Goal: Transaction & Acquisition: Purchase product/service

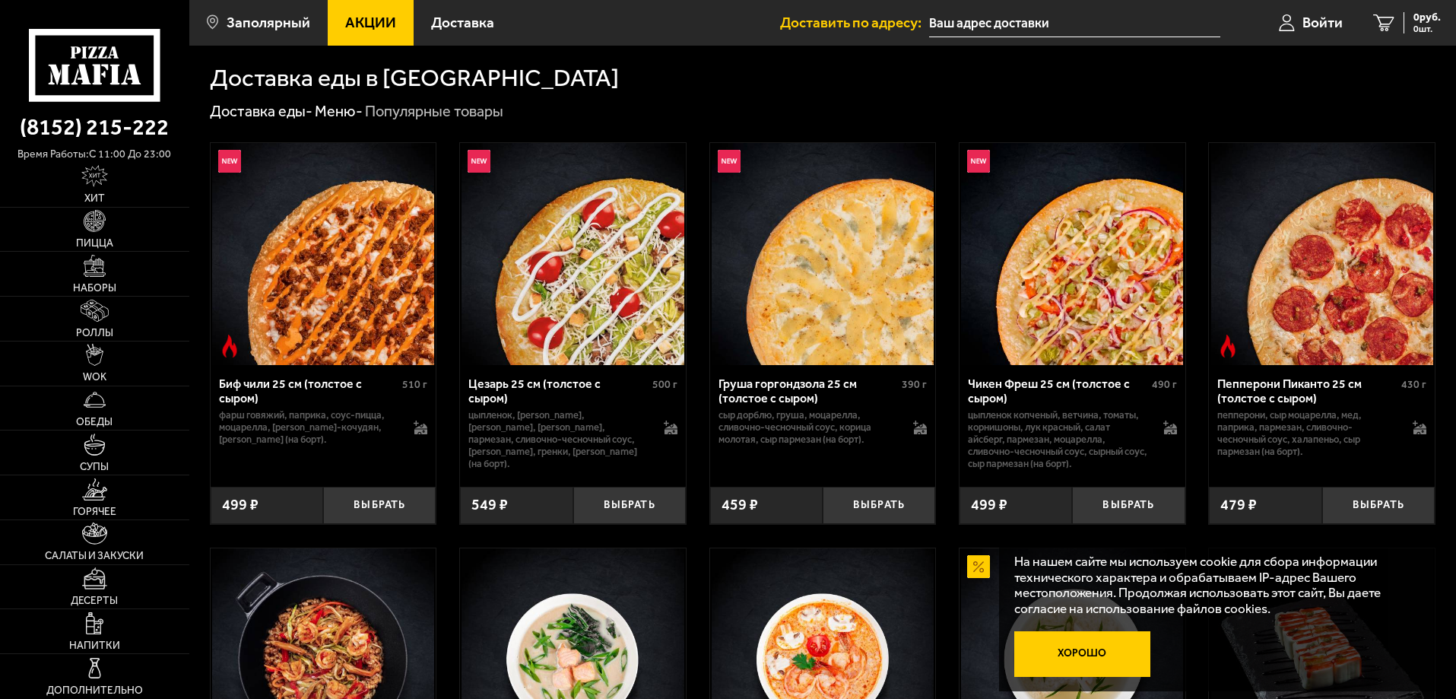
click at [1070, 649] on button "Хорошо" at bounding box center [1082, 654] width 137 height 46
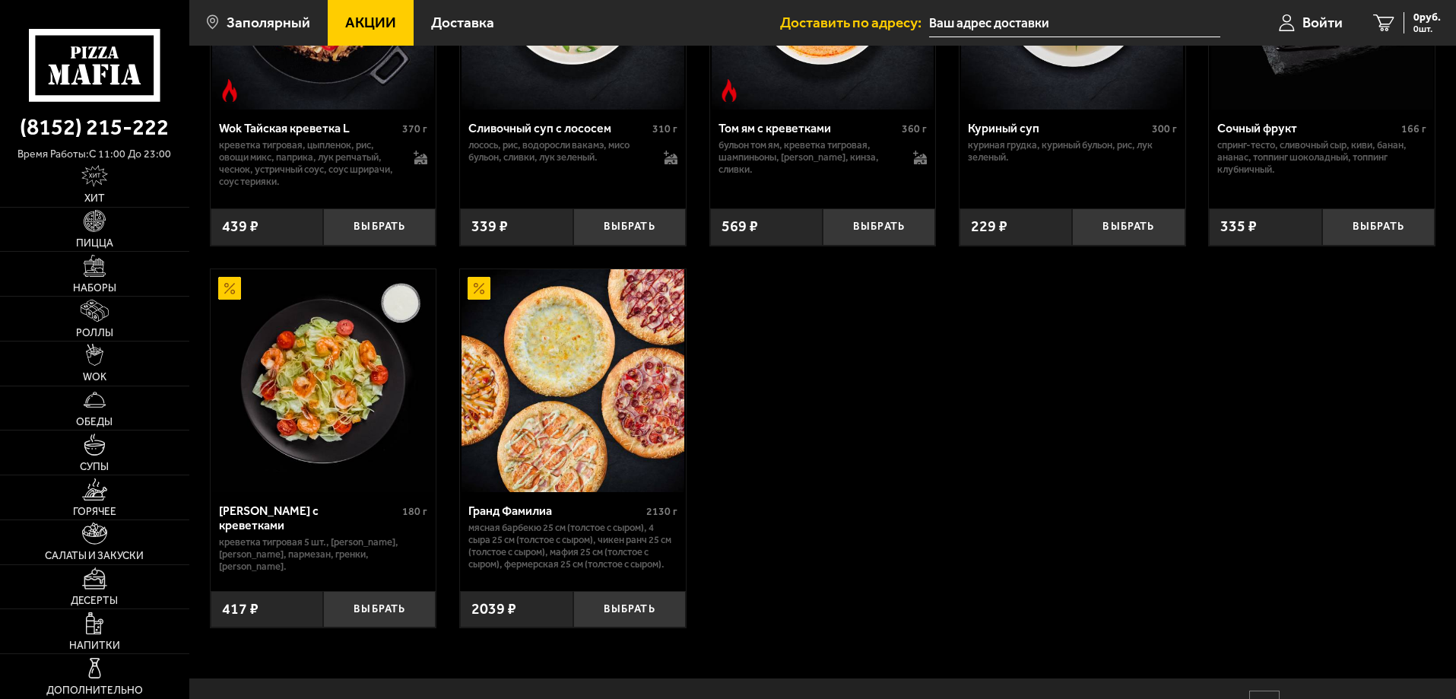
scroll to position [684, 0]
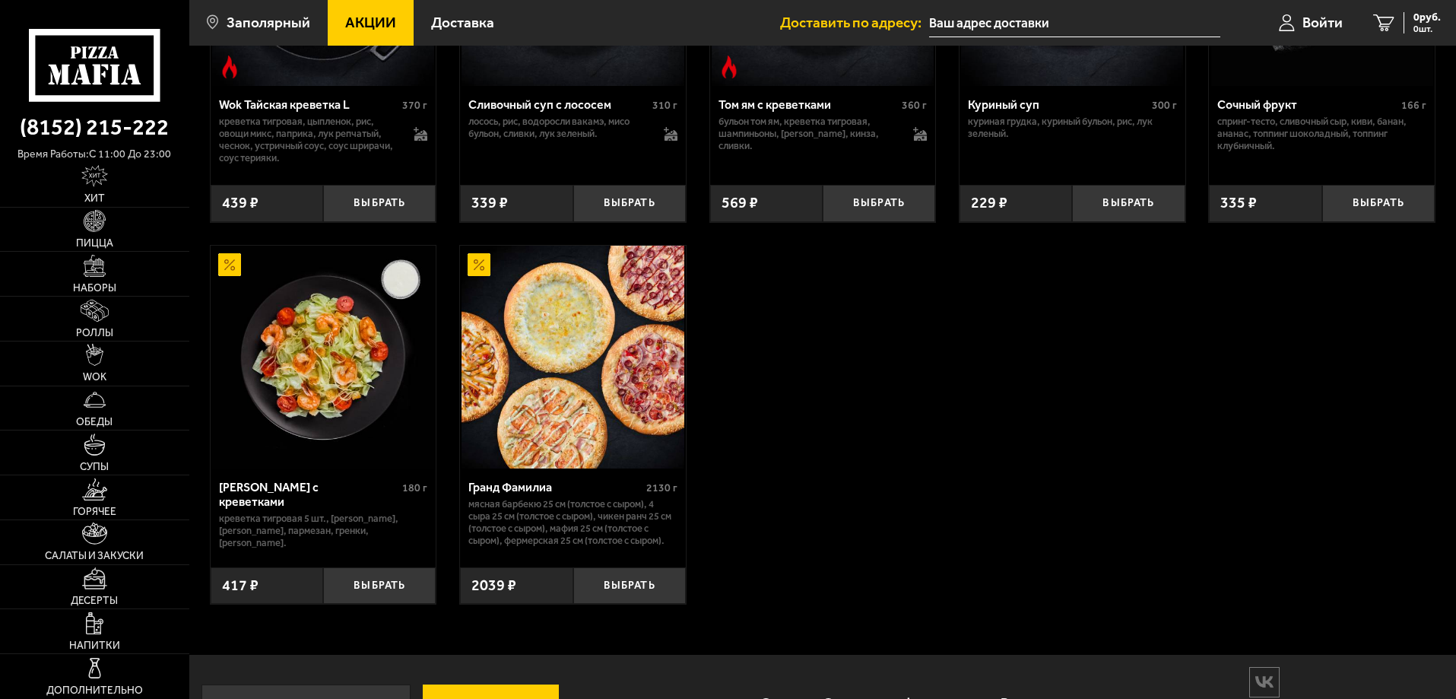
click at [623, 406] on img at bounding box center [573, 357] width 222 height 222
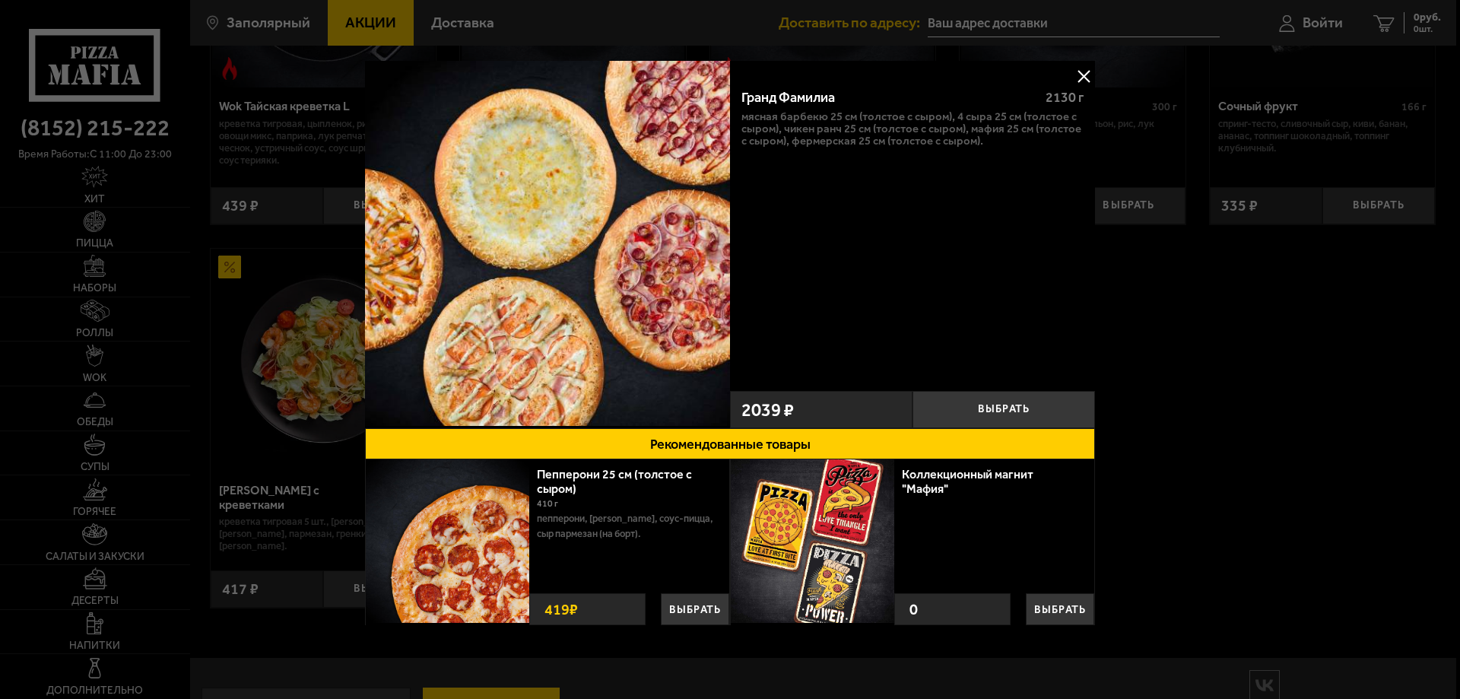
click at [1077, 76] on button at bounding box center [1083, 76] width 23 height 23
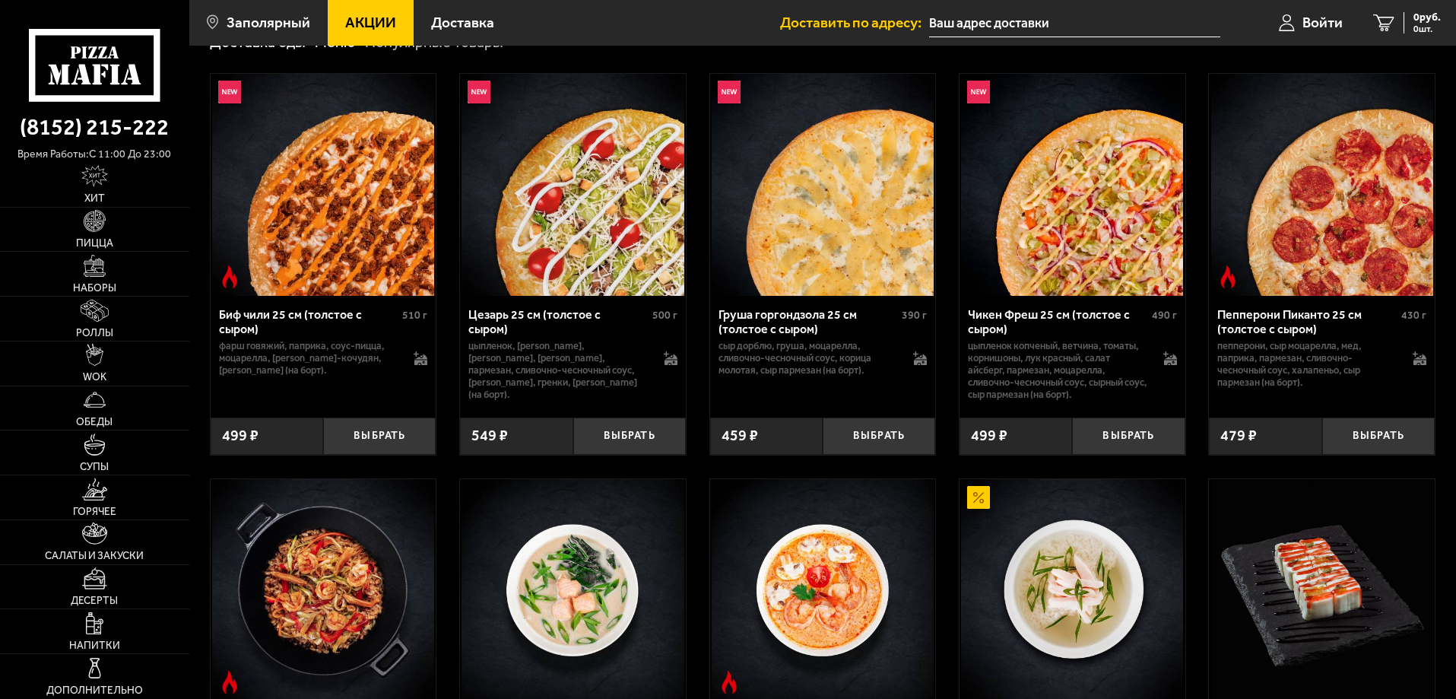
scroll to position [57, 0]
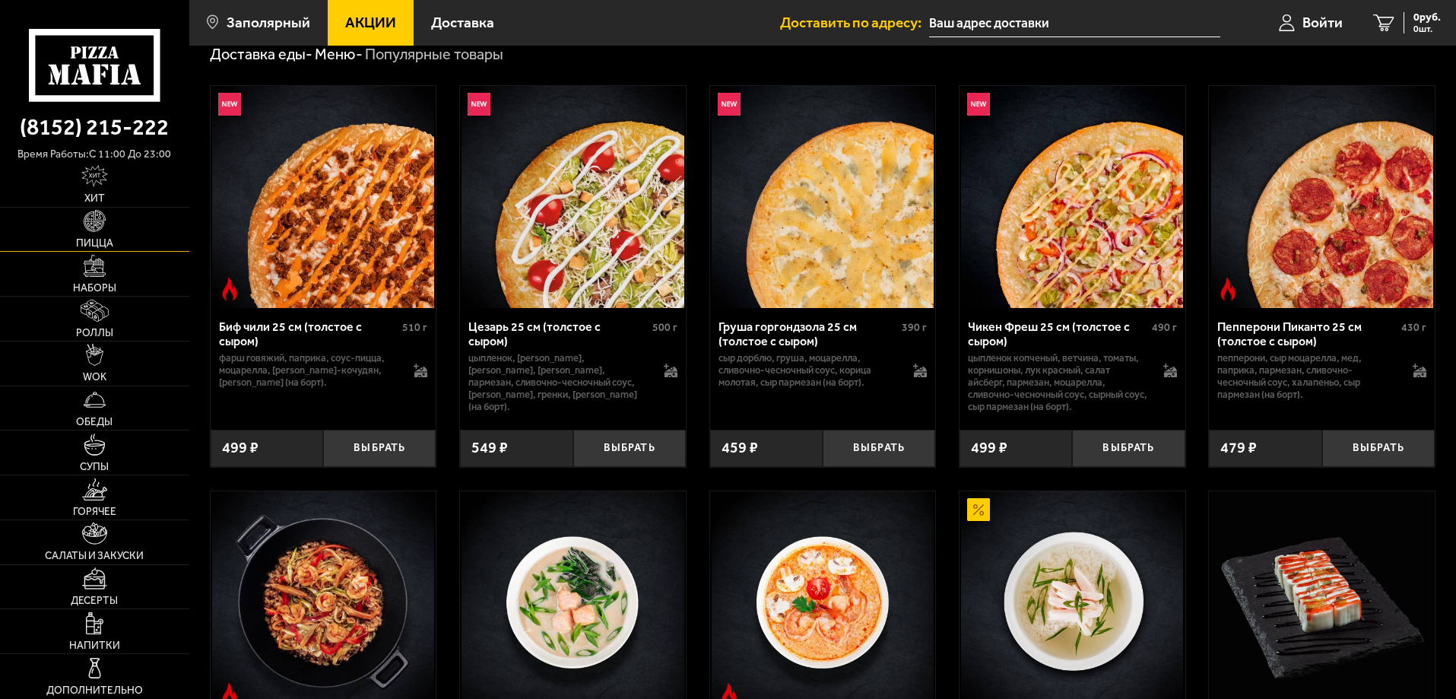
click at [94, 223] on img at bounding box center [95, 221] width 22 height 22
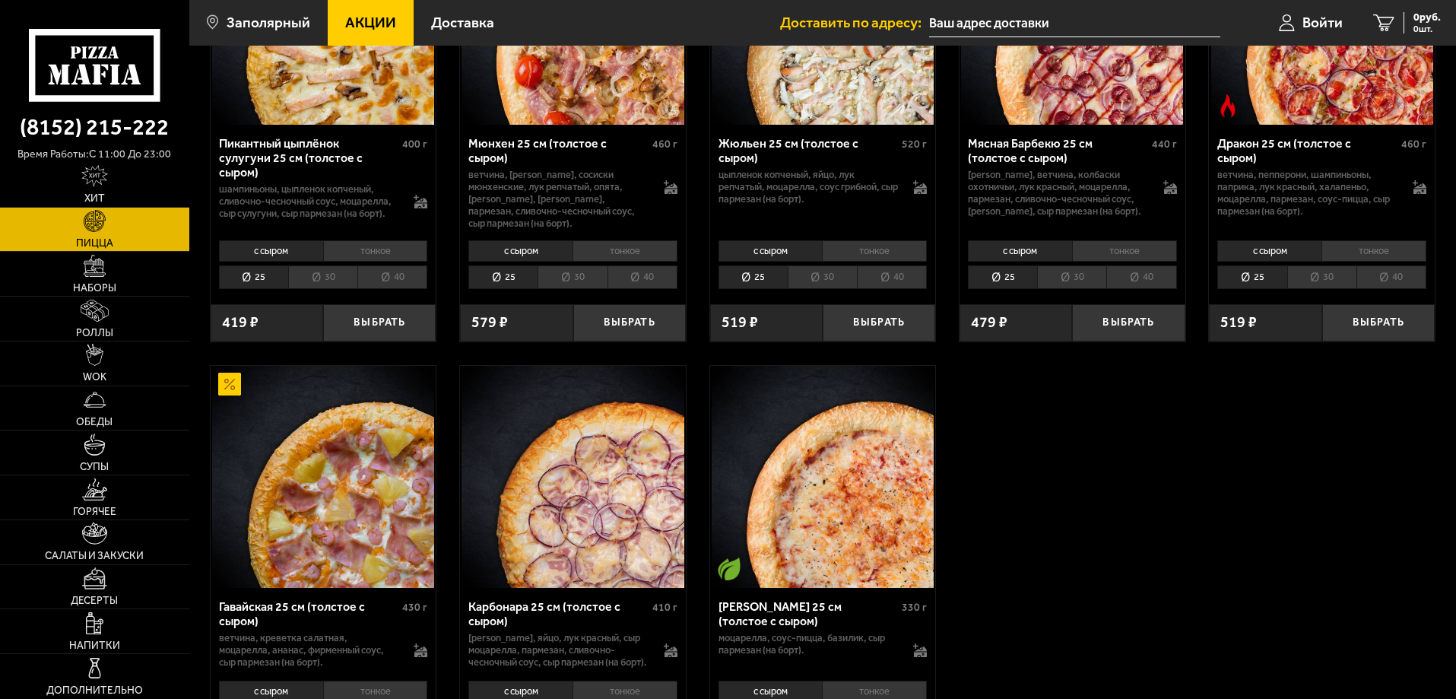
scroll to position [2041, 0]
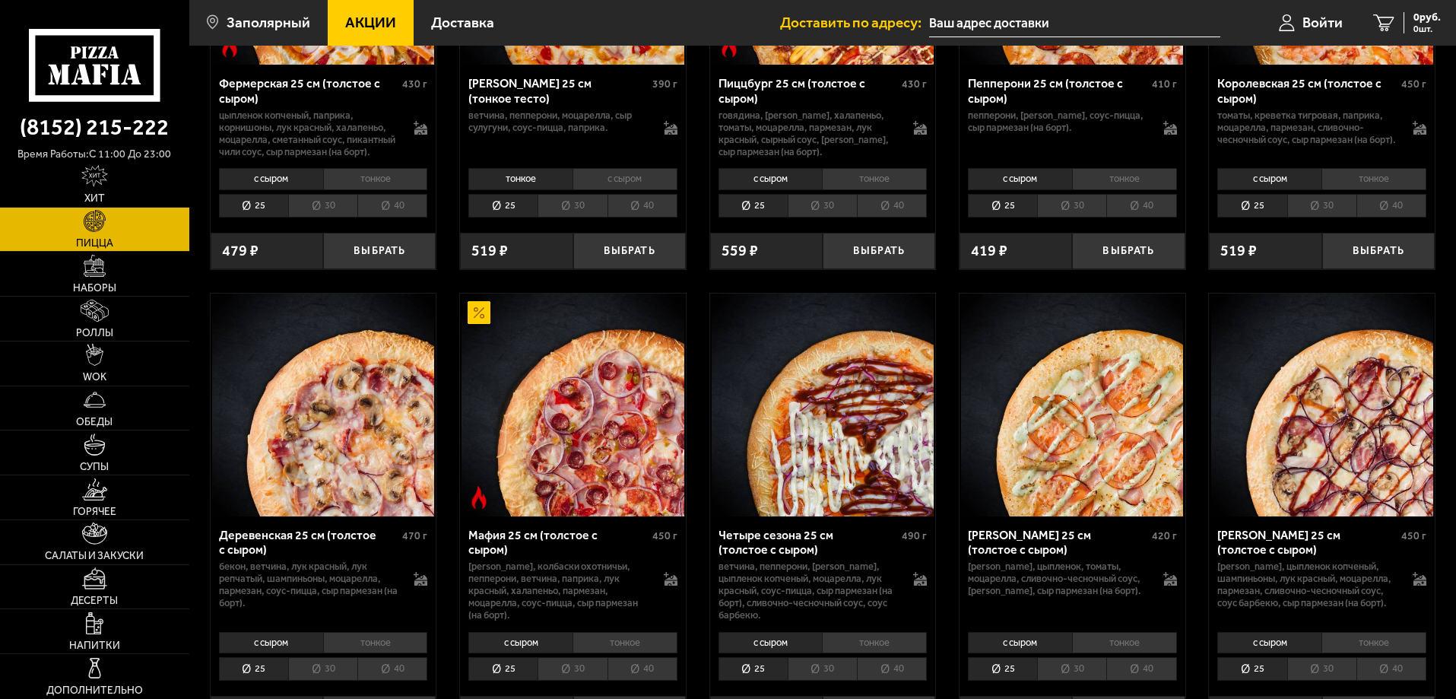
scroll to position [1140, 0]
